Goal: Ask a question

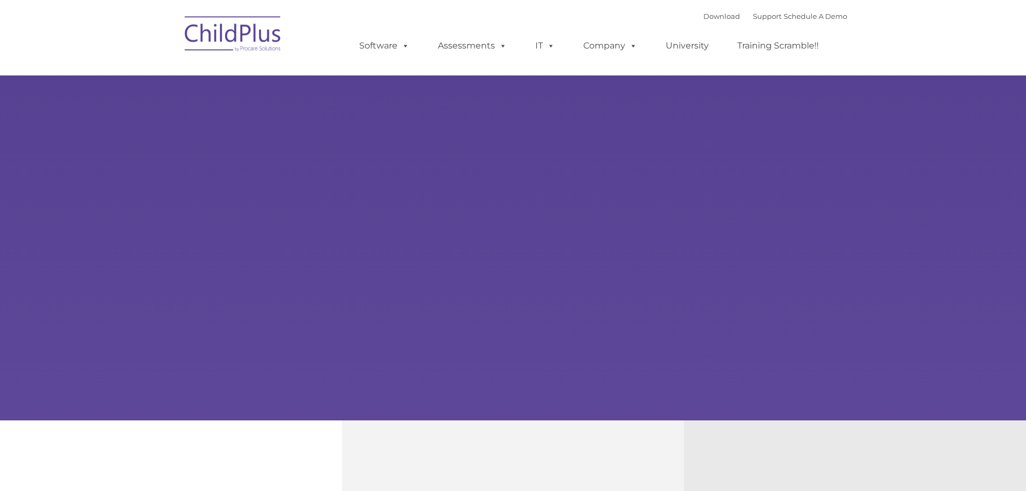
type input ""
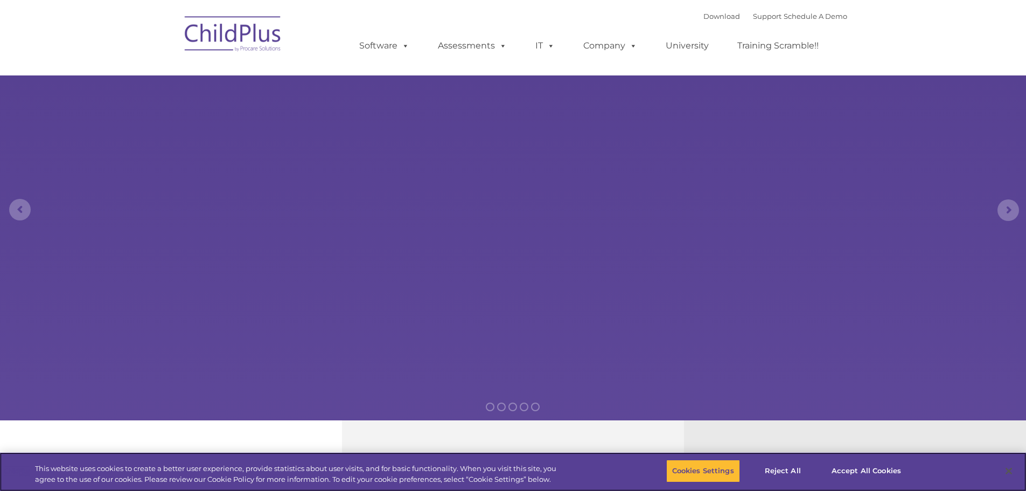
select select "MEDIUM"
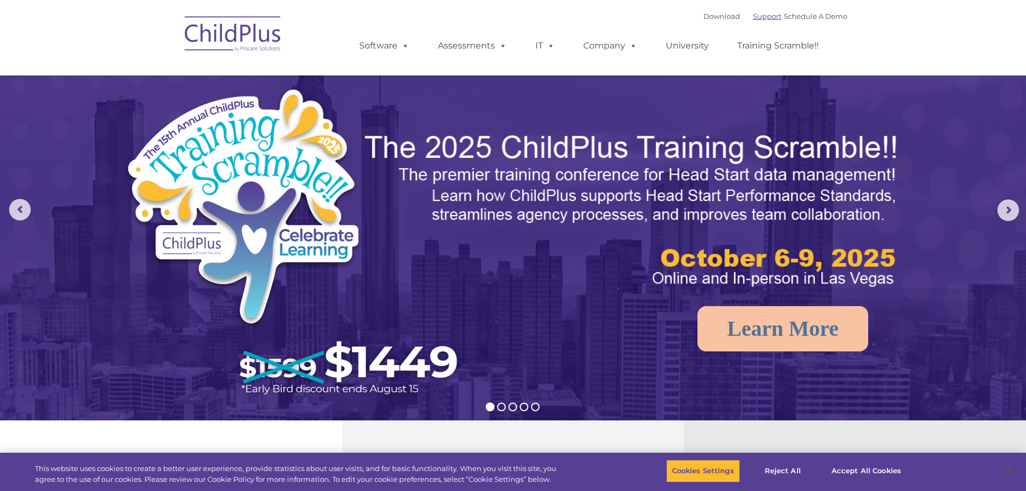
click at [753, 17] on link "Support" at bounding box center [767, 16] width 29 height 9
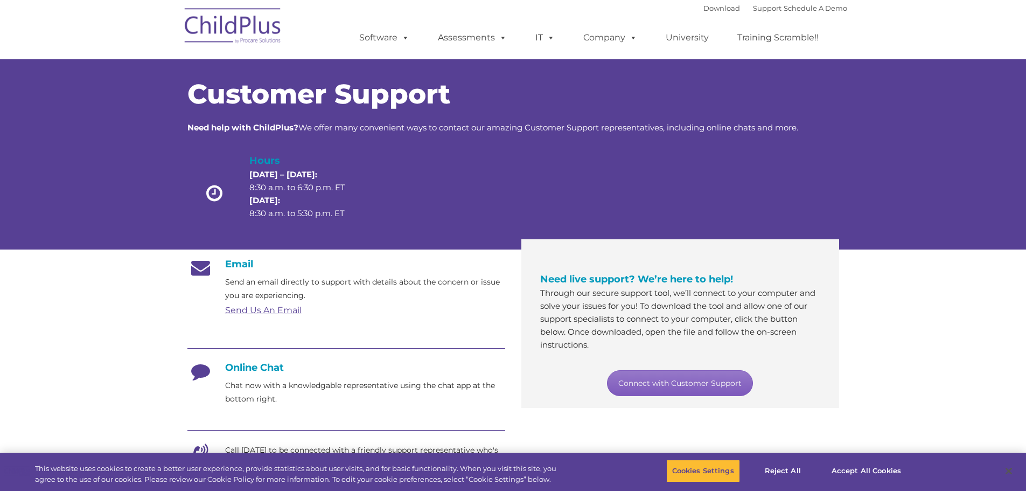
click at [687, 384] on link "Connect with Customer Support" at bounding box center [680, 383] width 146 height 26
